Goal: Information Seeking & Learning: Check status

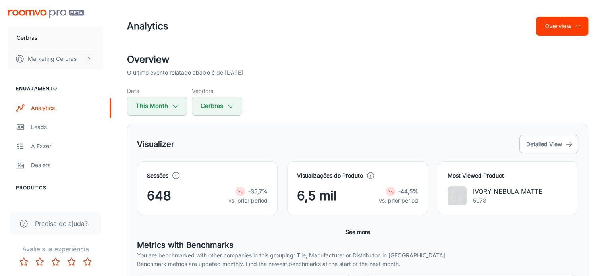
click at [347, 189] on div "6,5 mil -44,5% vs. prior period" at bounding box center [357, 195] width 121 height 19
click at [272, 87] on div "Data This Month Vendors Cerbras" at bounding box center [357, 101] width 461 height 29
